Goal: Transaction & Acquisition: Purchase product/service

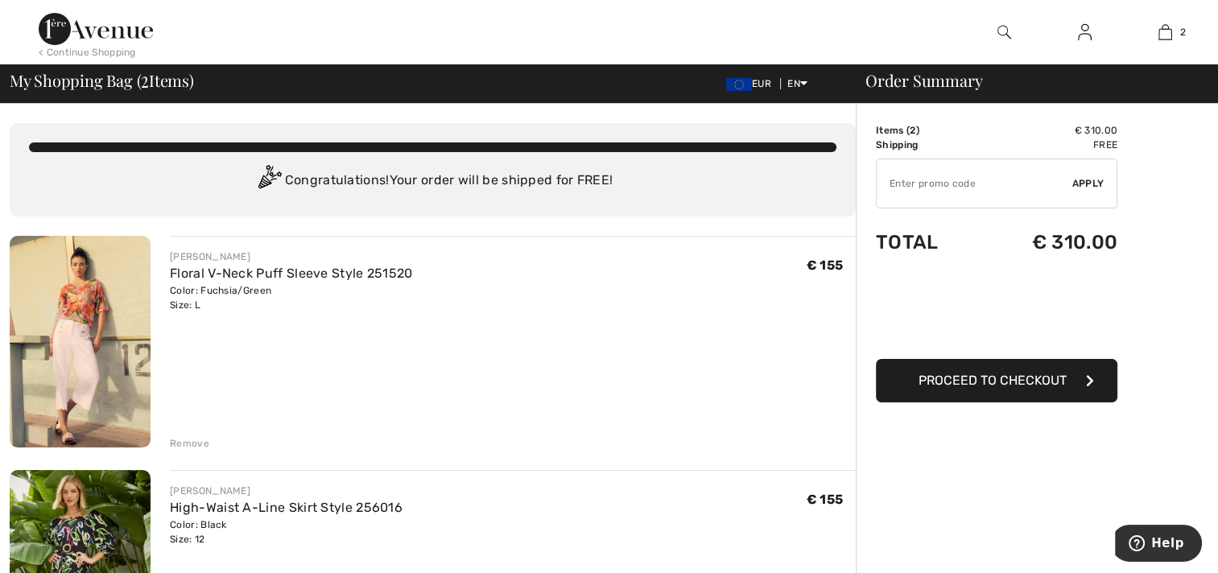
click at [185, 442] on div "Remove" at bounding box center [189, 443] width 39 height 14
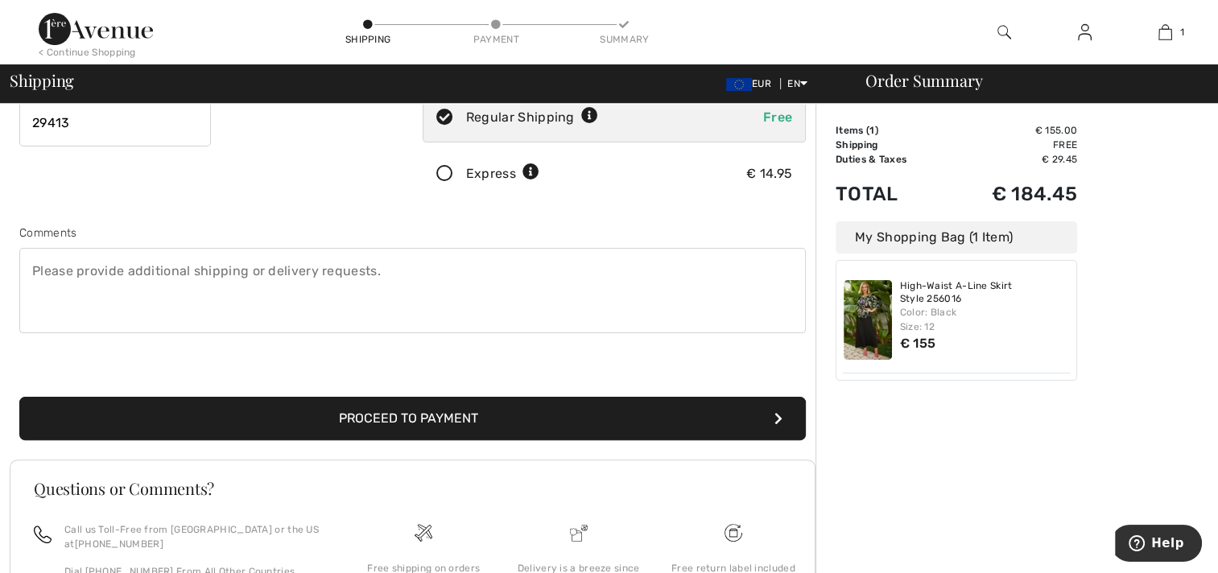
scroll to position [473, 0]
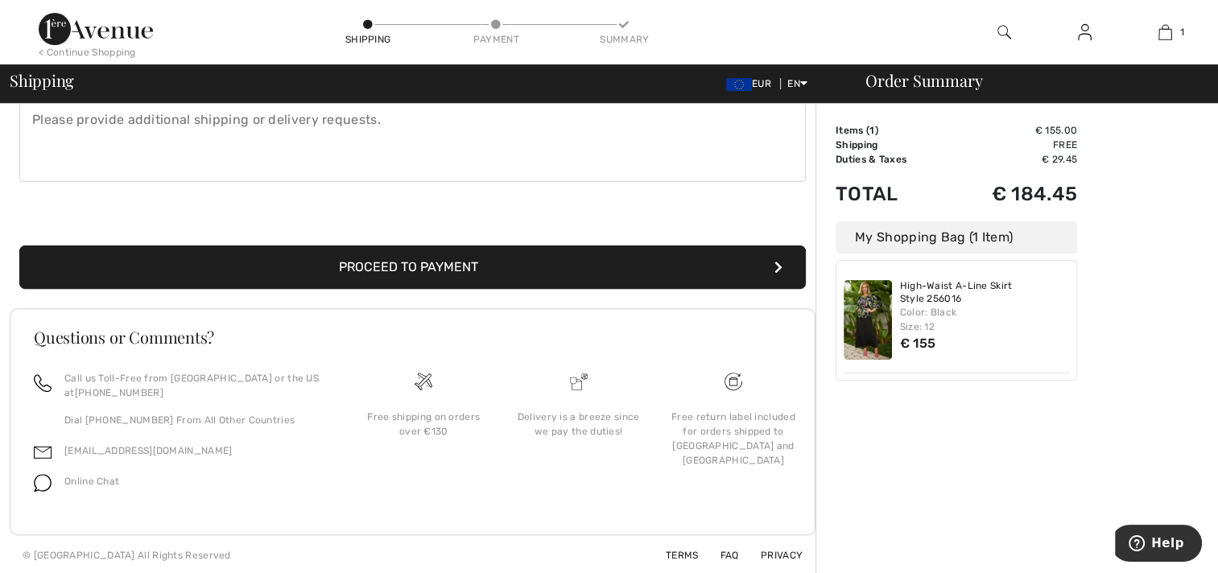
click at [402, 270] on button "Proceed to Payment" at bounding box center [412, 266] width 786 height 43
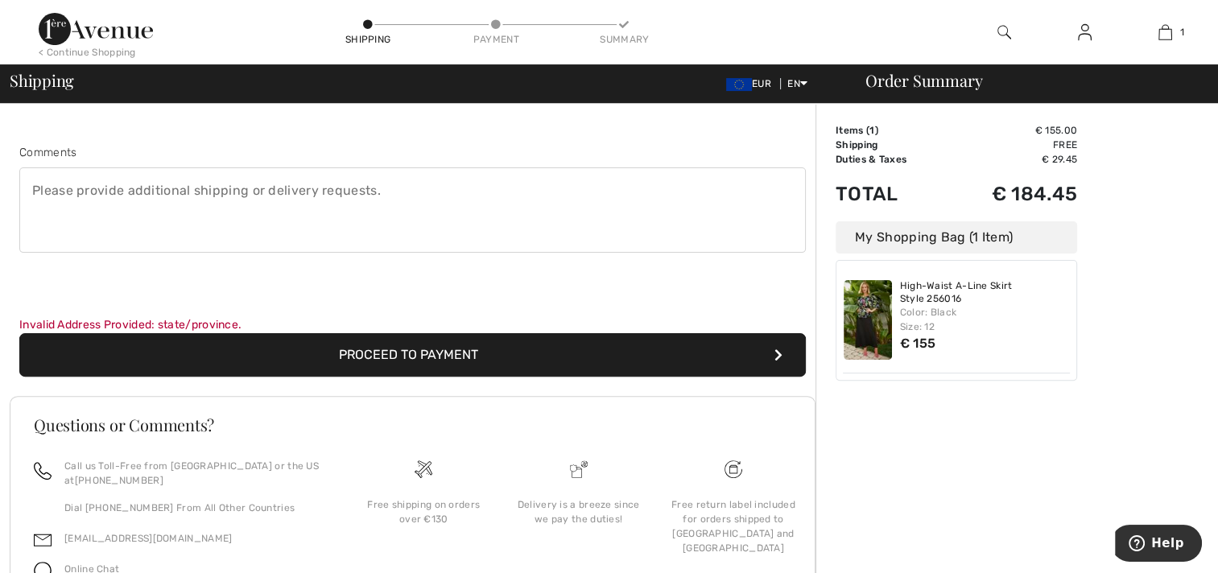
scroll to position [490, 0]
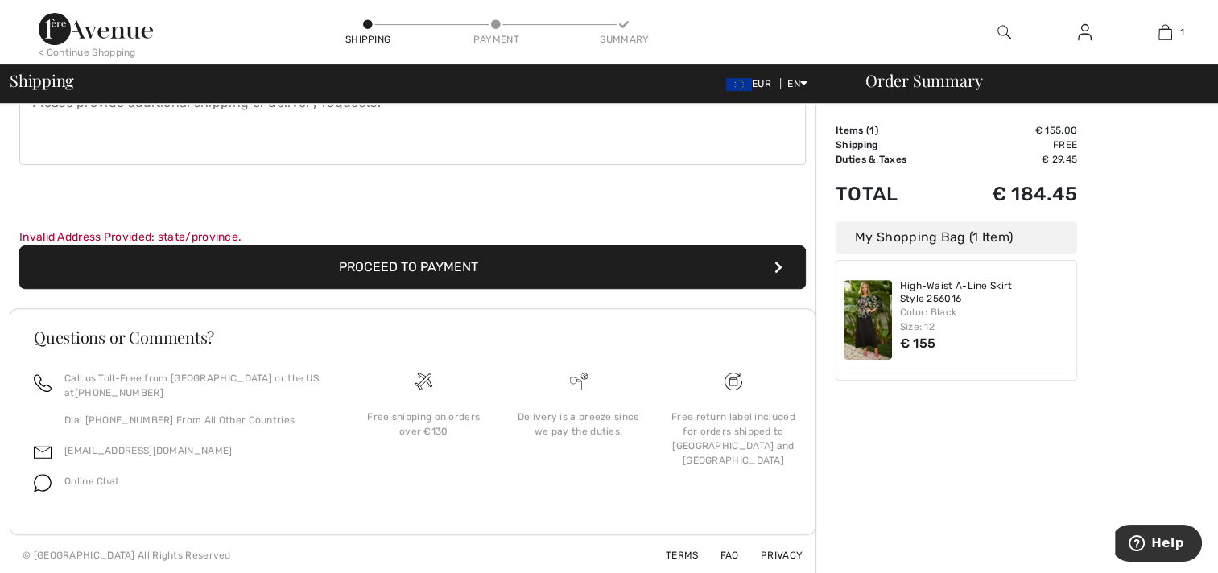
drag, startPoint x: 792, startPoint y: 262, endPoint x: 779, endPoint y: 266, distance: 13.8
click at [789, 262] on button "Proceed to Payment" at bounding box center [412, 266] width 786 height 43
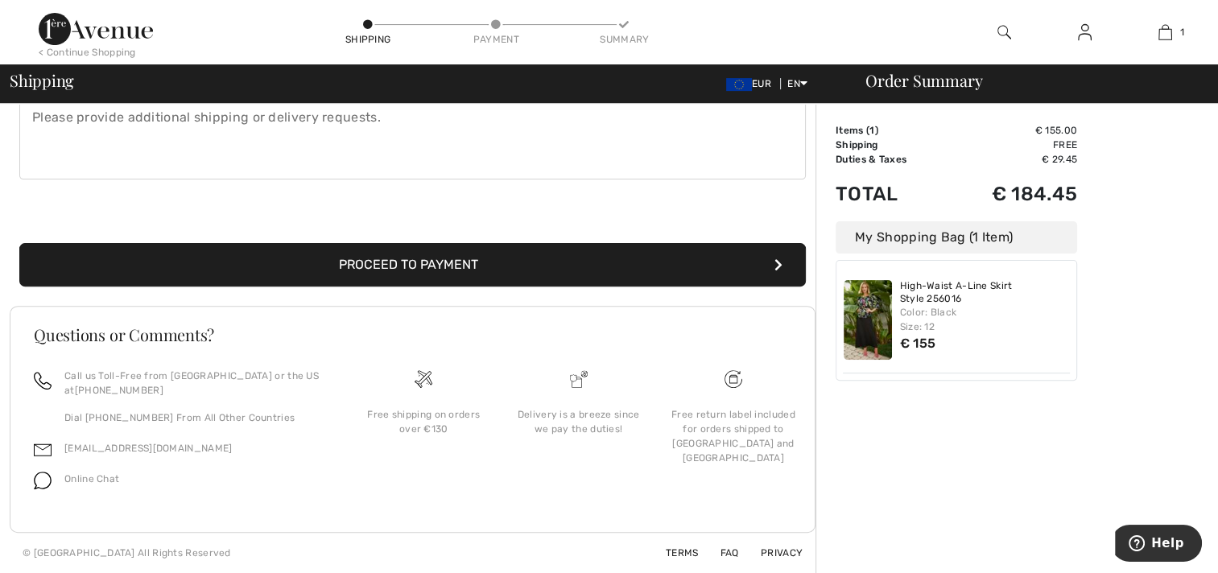
click at [782, 263] on button "Proceed to Payment" at bounding box center [412, 264] width 786 height 43
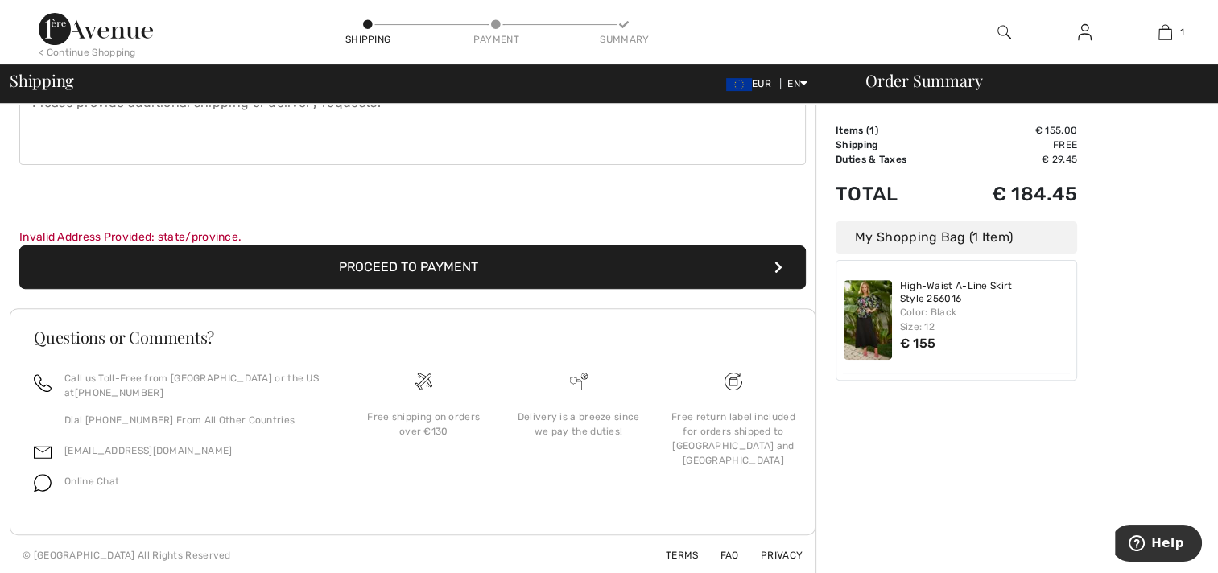
click at [776, 265] on icon "submit" at bounding box center [778, 267] width 8 height 13
click at [780, 265] on icon "submit" at bounding box center [778, 267] width 8 height 13
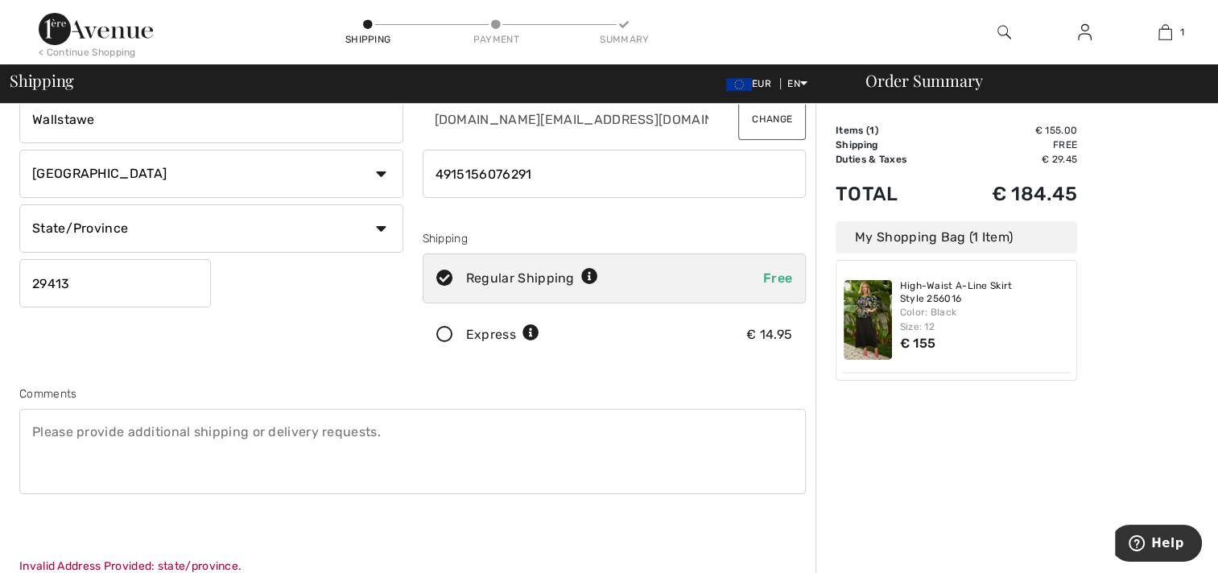
scroll to position [241, 0]
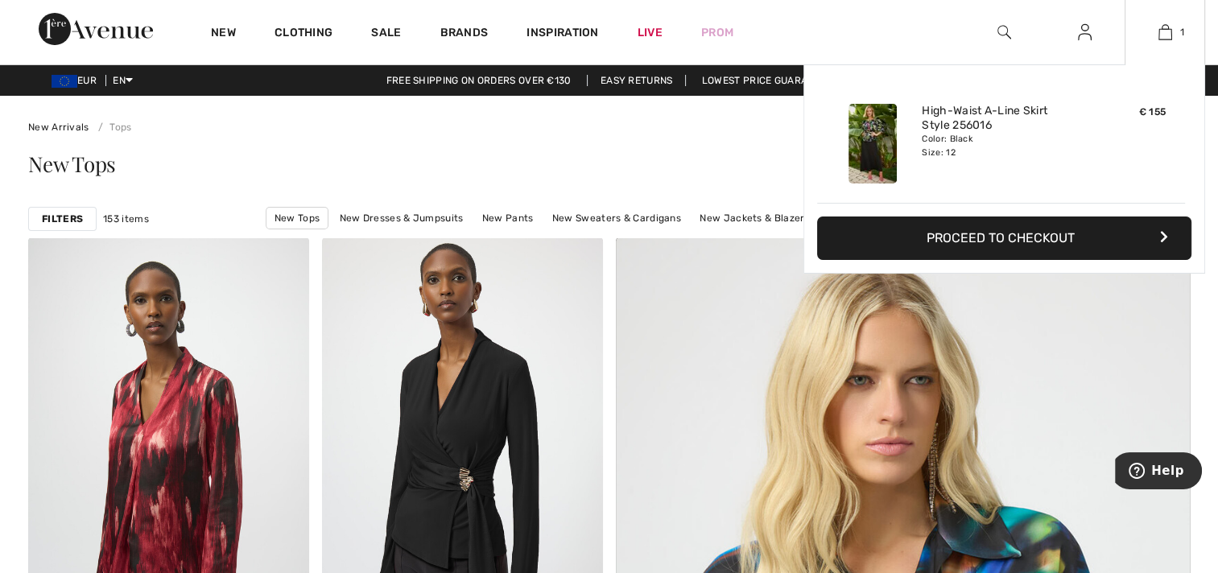
click at [972, 237] on button "Proceed to Checkout" at bounding box center [1004, 238] width 374 height 43
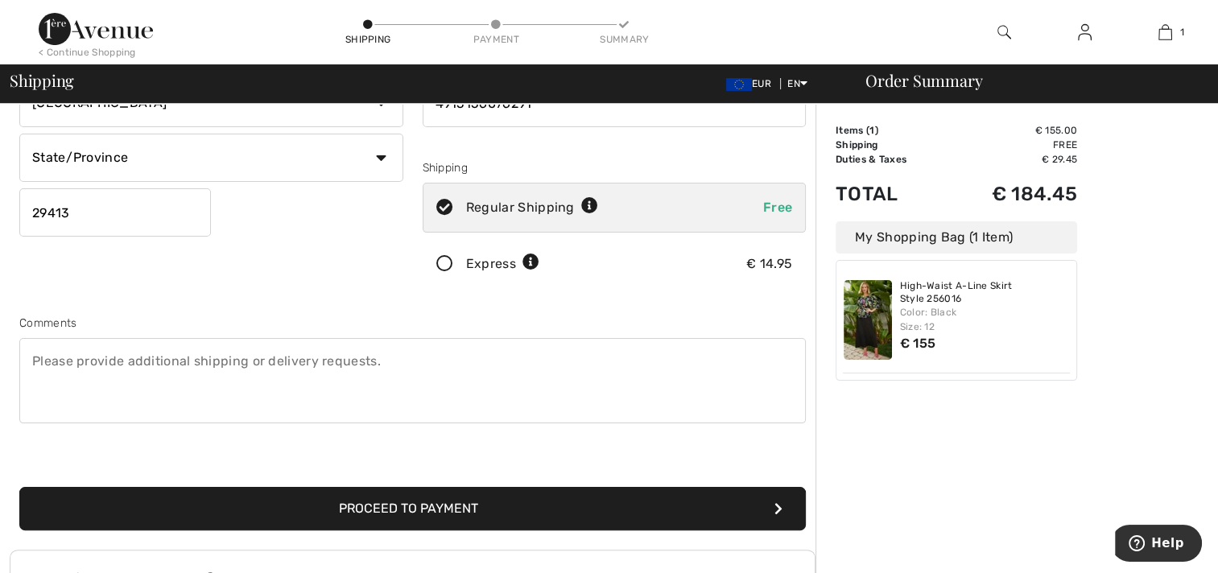
scroll to position [393, 0]
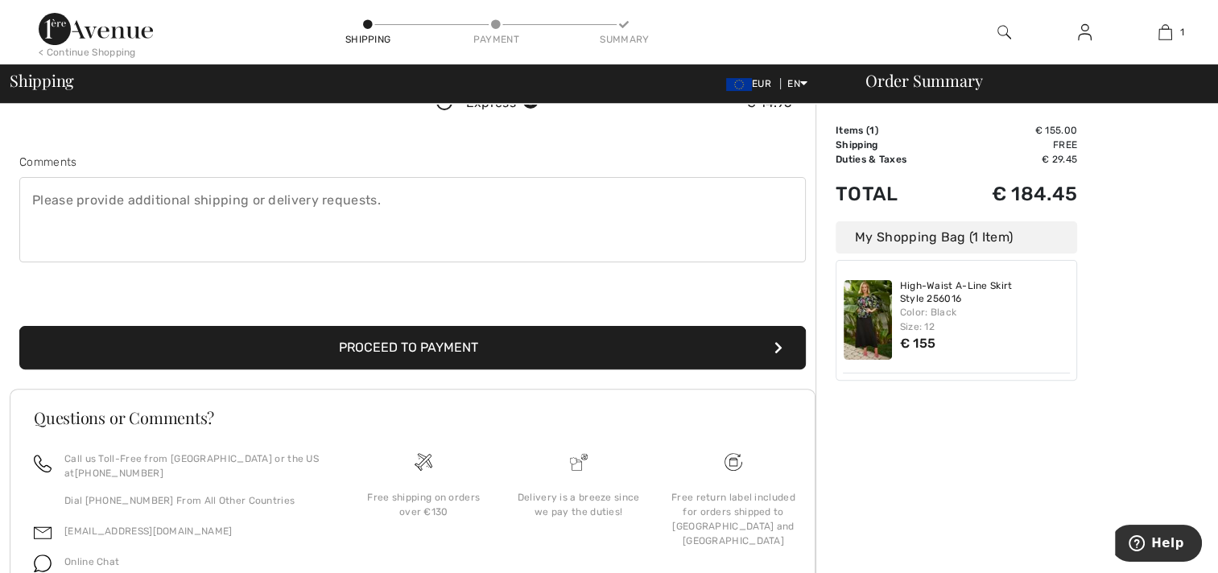
click at [451, 351] on button "Proceed to Payment" at bounding box center [412, 347] width 786 height 43
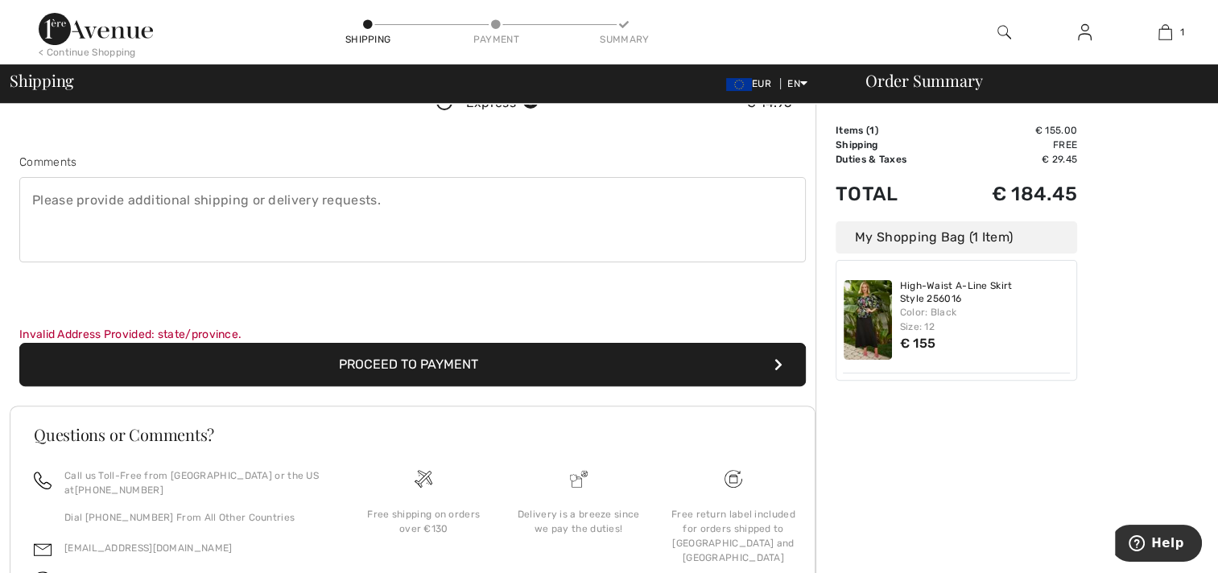
click at [775, 358] on icon "submit" at bounding box center [778, 364] width 8 height 13
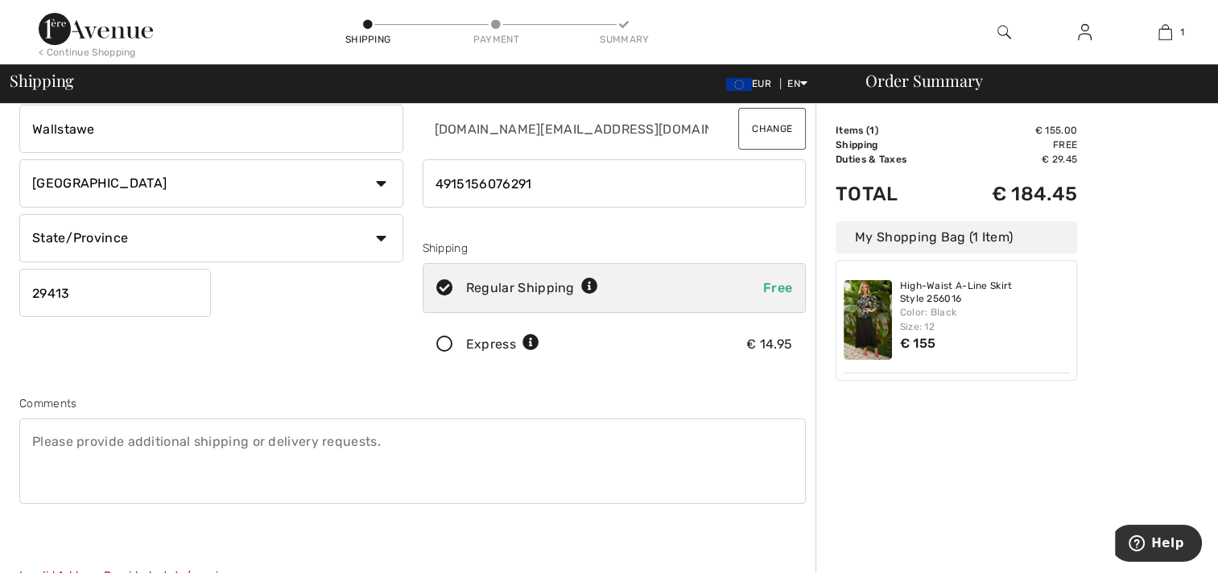
scroll to position [71, 0]
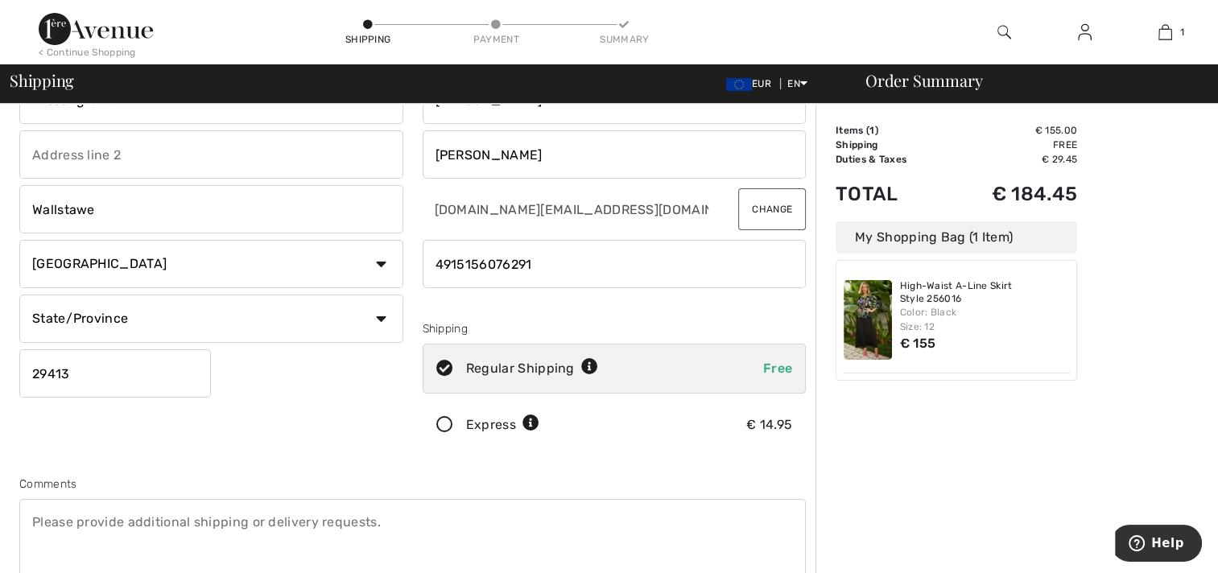
click at [384, 320] on select "State/Province Baden-Württemberg Bayern Berlin Brandenburg Bremen Hamburg Hesse…" at bounding box center [211, 319] width 384 height 48
select select "SAC"
click at [19, 295] on select "State/Province Baden-Württemberg Bayern Berlin Brandenburg Bremen Hamburg Hesse…" at bounding box center [211, 319] width 384 height 48
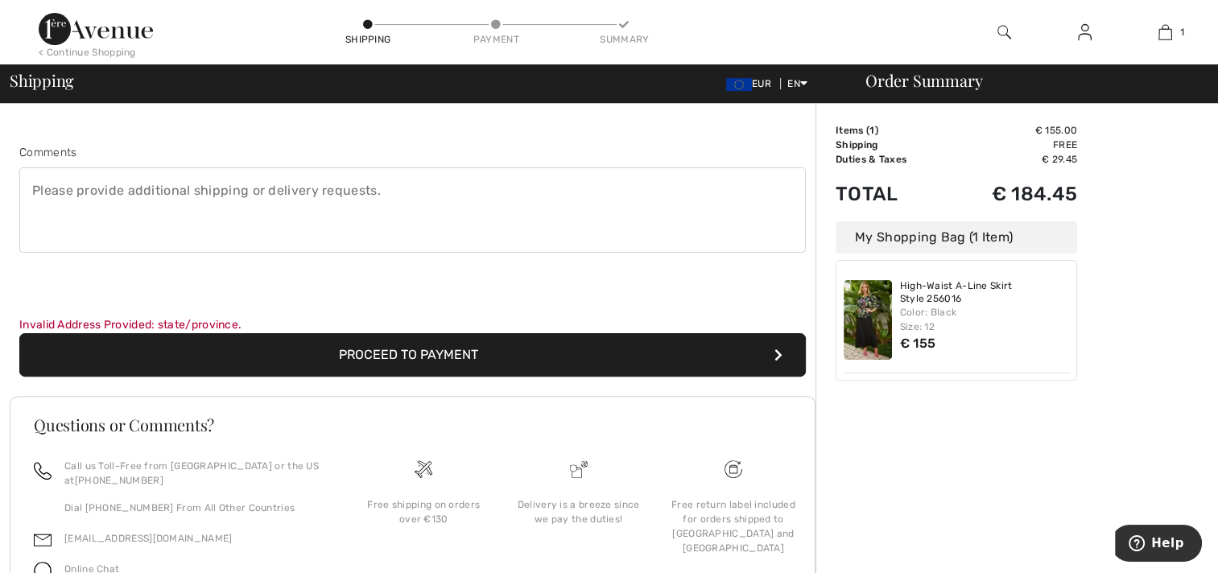
scroll to position [483, 0]
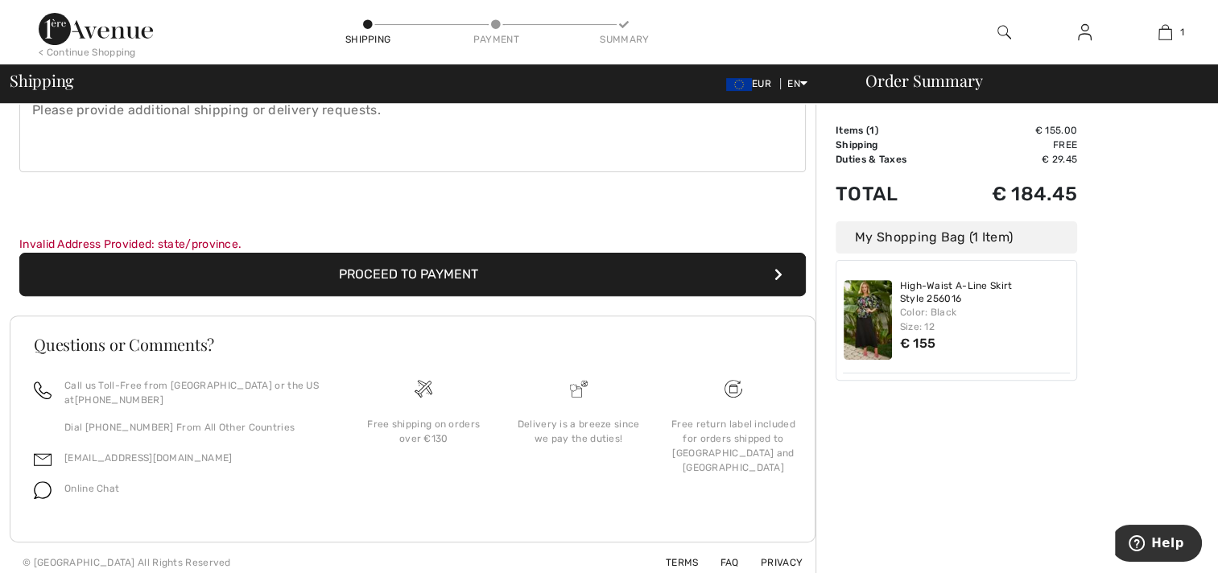
click at [467, 270] on button "Proceed to Payment" at bounding box center [412, 274] width 786 height 43
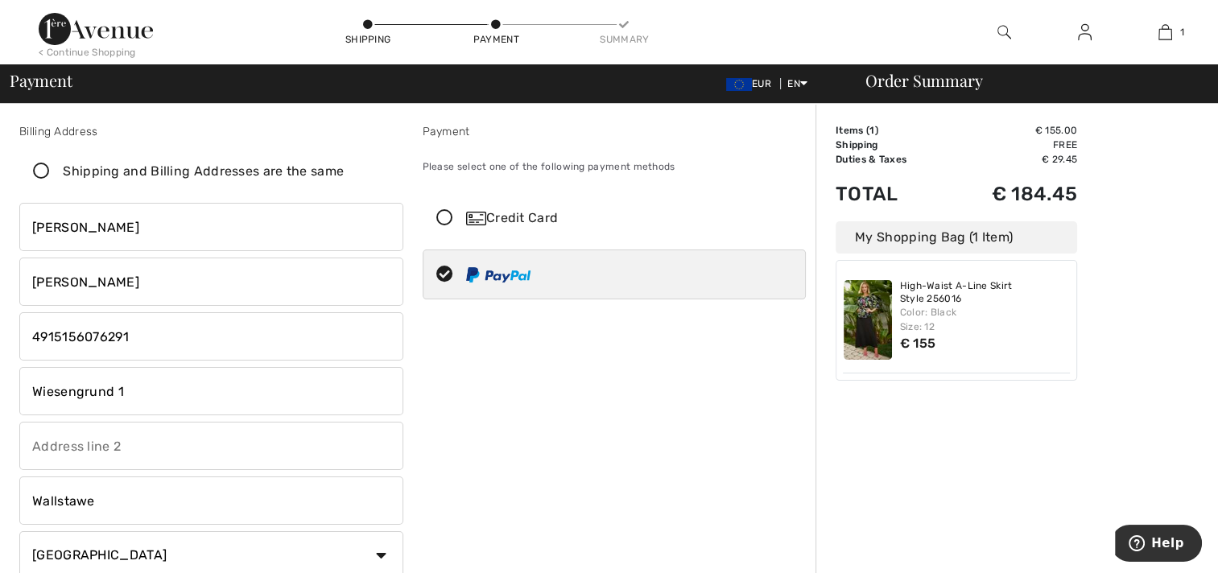
click at [38, 164] on icon at bounding box center [41, 171] width 43 height 17
click at [344, 164] on input "Shipping and Billing Addresses are the same" at bounding box center [349, 171] width 10 height 48
checkbox input "true"
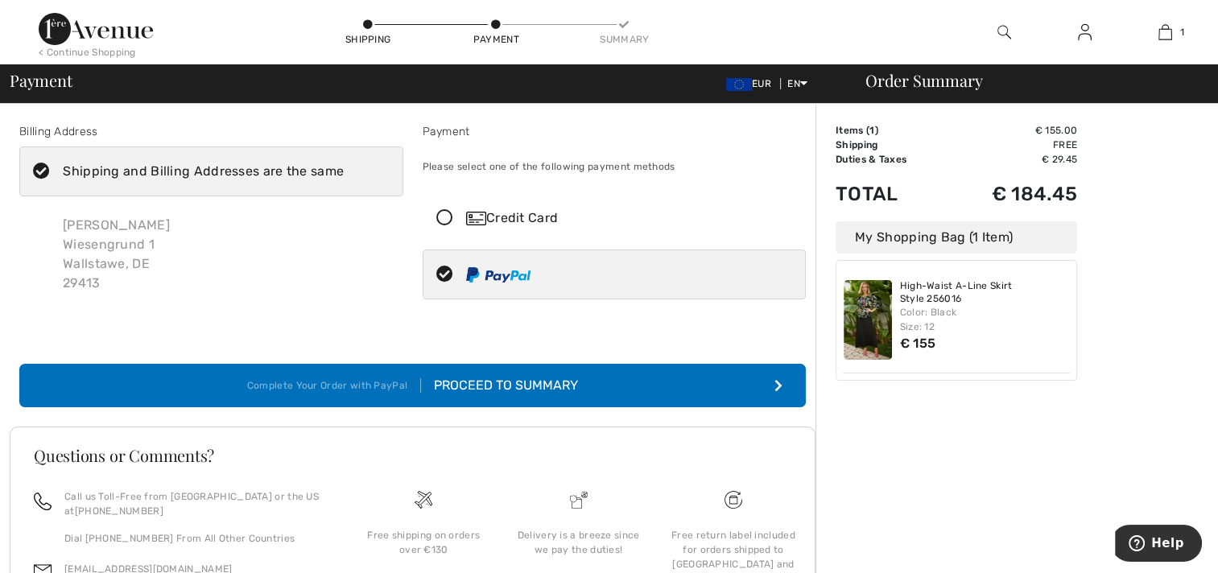
select select "SAC"
click at [47, 171] on icon at bounding box center [41, 171] width 43 height 17
click at [344, 171] on input "Shipping and Billing Addresses are the same" at bounding box center [349, 171] width 10 height 48
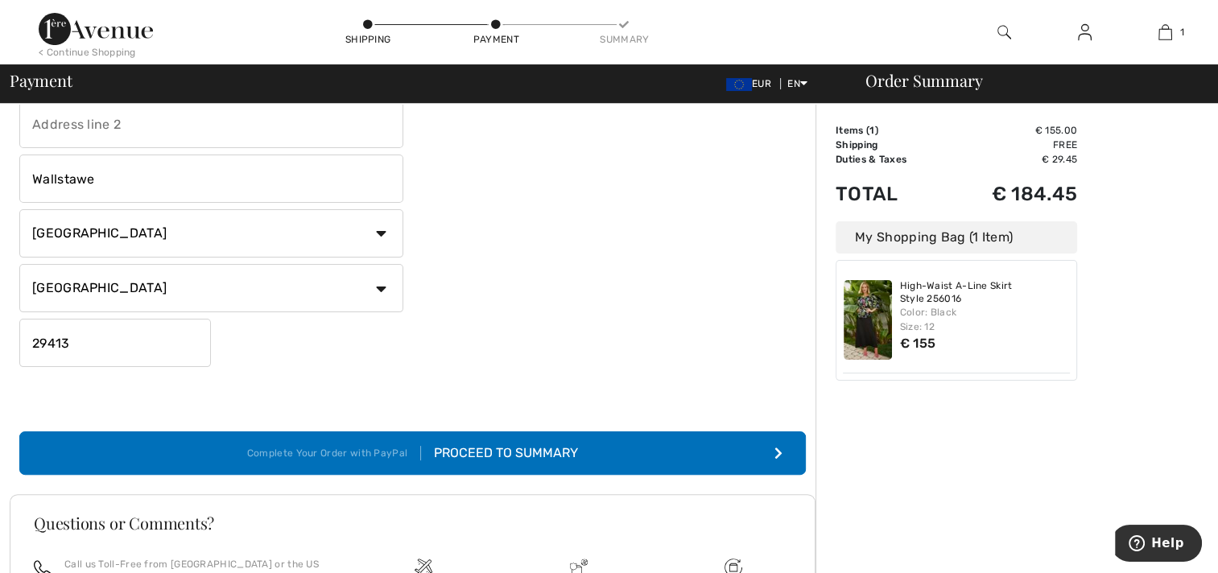
scroll to position [402, 0]
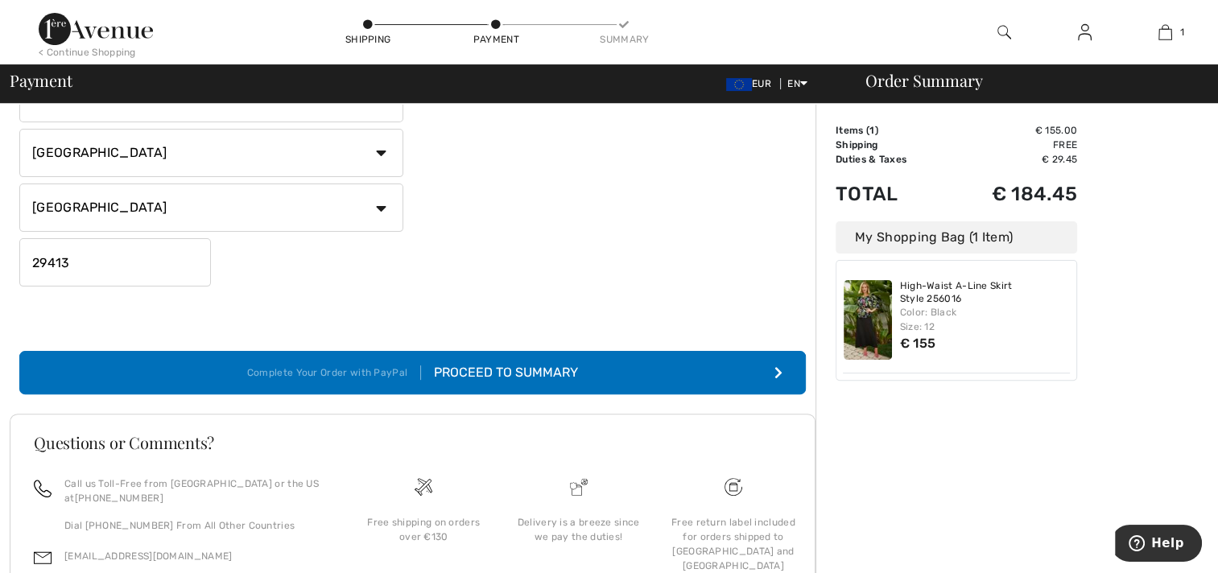
checkbox input "false"
click at [520, 365] on div "Proceed to Summary" at bounding box center [499, 372] width 157 height 19
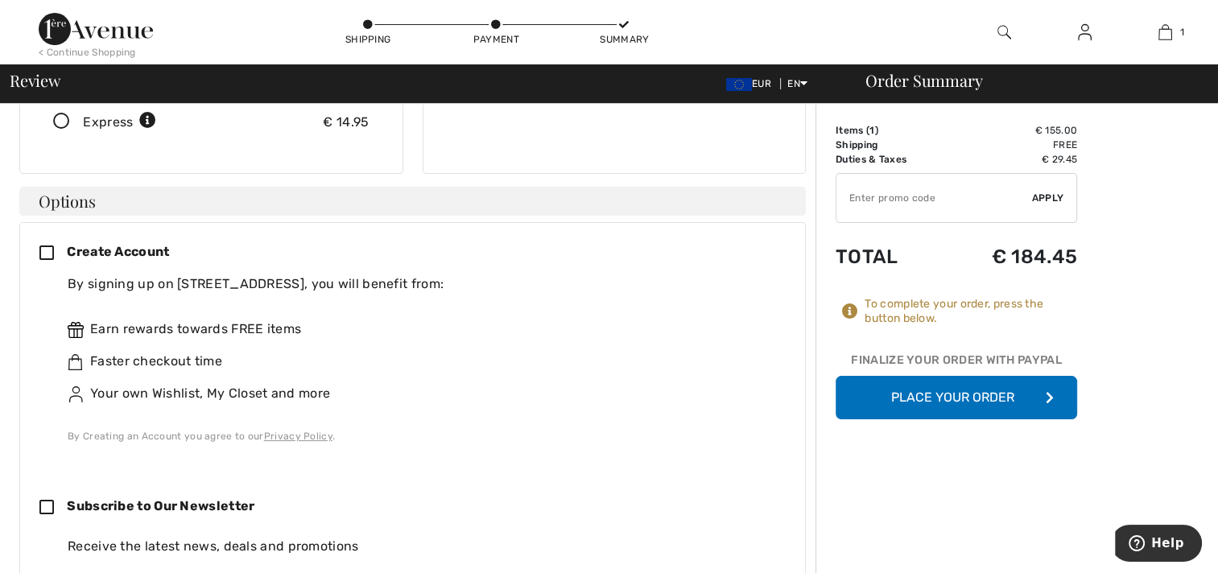
scroll to position [483, 0]
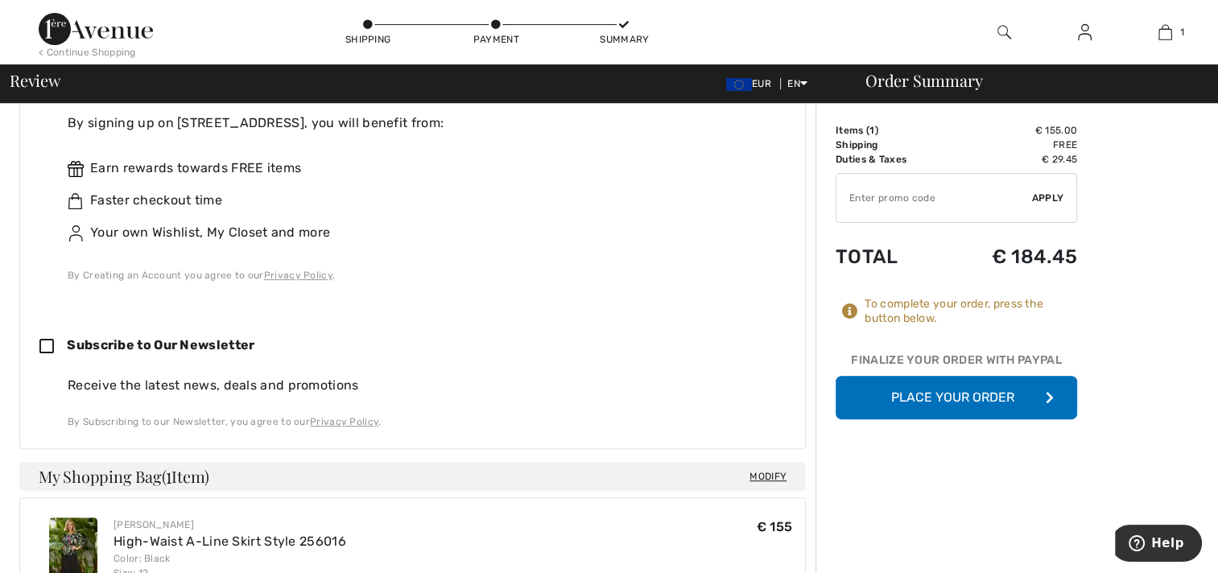
click at [908, 386] on button "Place Your Order" at bounding box center [955, 397] width 241 height 43
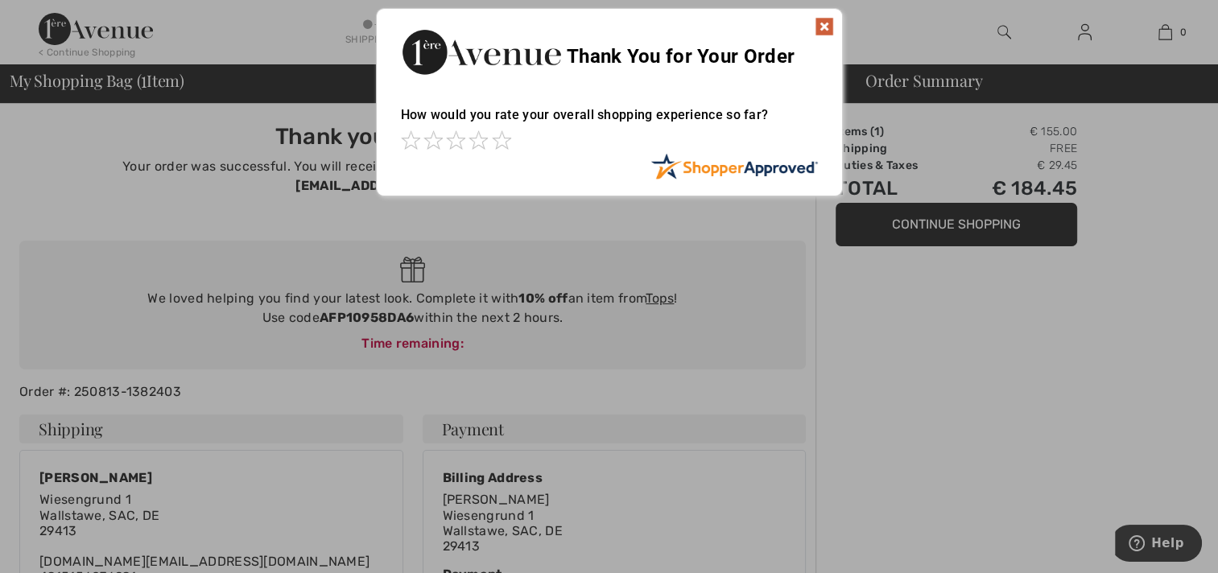
click at [826, 26] on img at bounding box center [824, 26] width 19 height 19
